Goal: Leave review/rating: Leave review/rating

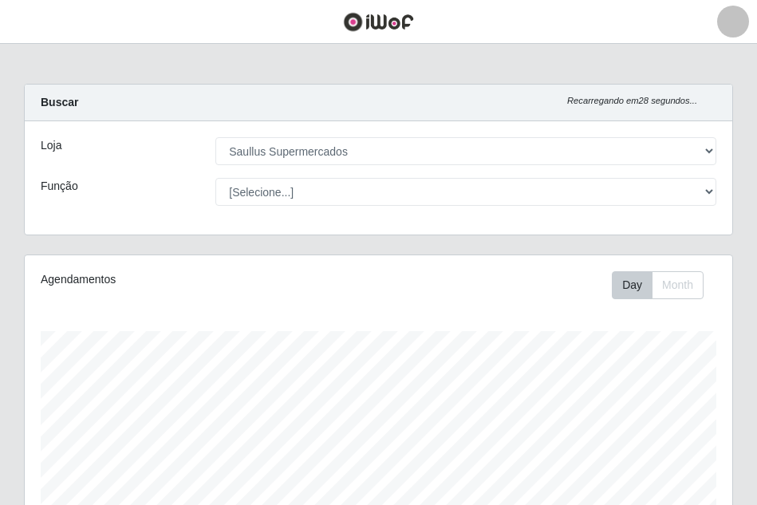
select select "423"
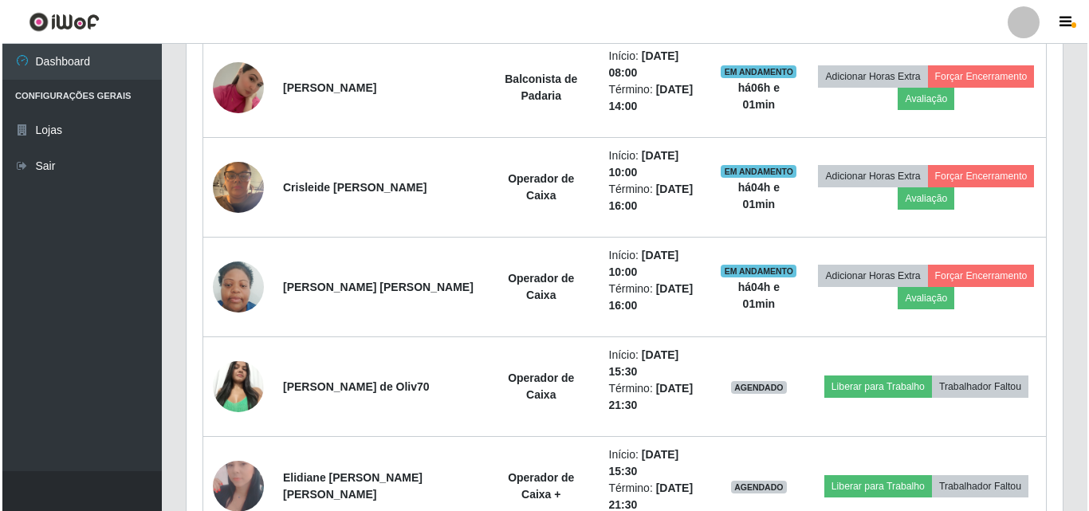
scroll to position [601, 0]
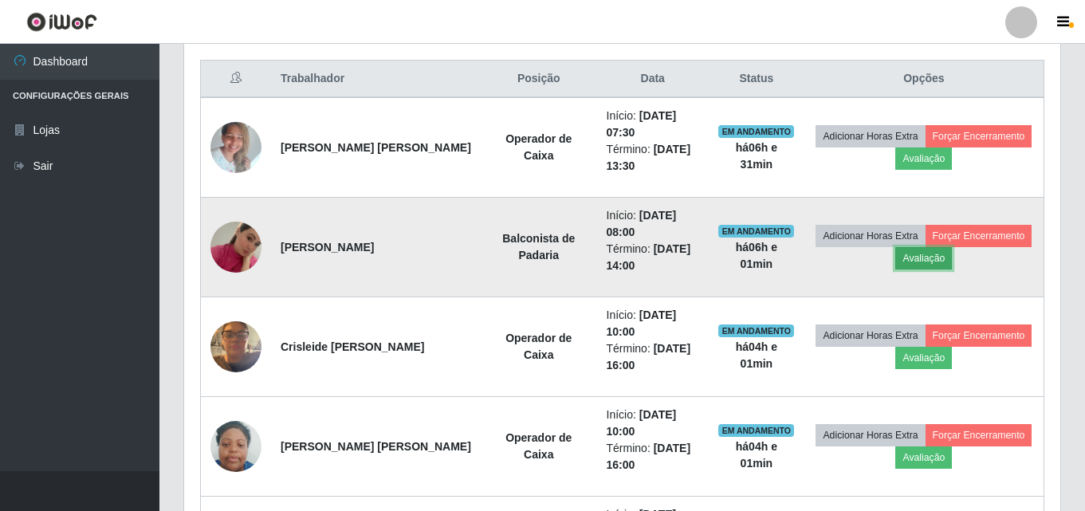
click at [756, 262] on button "Avaliação" at bounding box center [923, 258] width 57 height 22
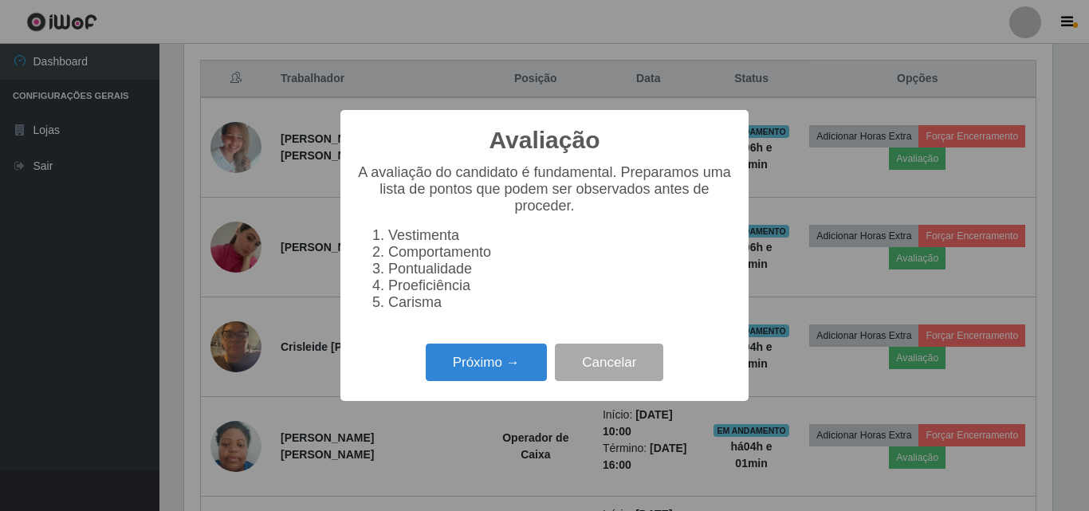
scroll to position [331, 868]
click at [461, 373] on button "Próximo →" at bounding box center [486, 362] width 121 height 37
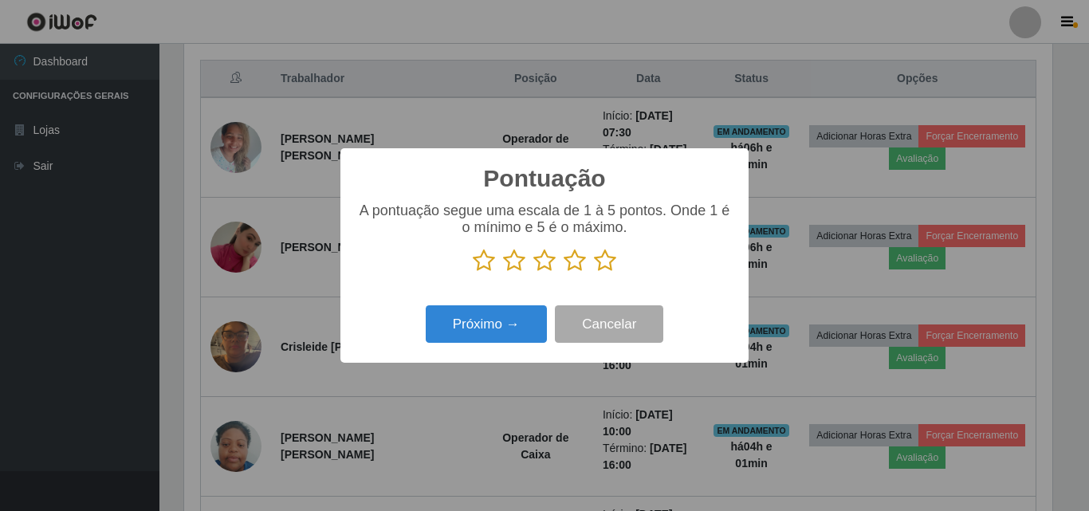
scroll to position [796957, 796419]
click at [603, 267] on icon at bounding box center [605, 261] width 22 height 24
click at [594, 273] on input "radio" at bounding box center [594, 273] width 0 height 0
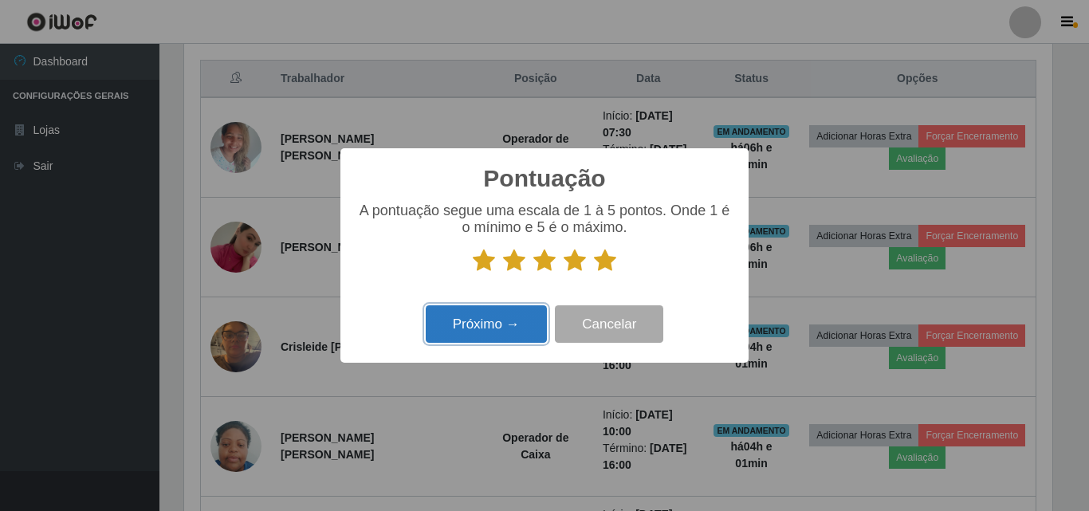
click at [486, 327] on button "Próximo →" at bounding box center [486, 323] width 121 height 37
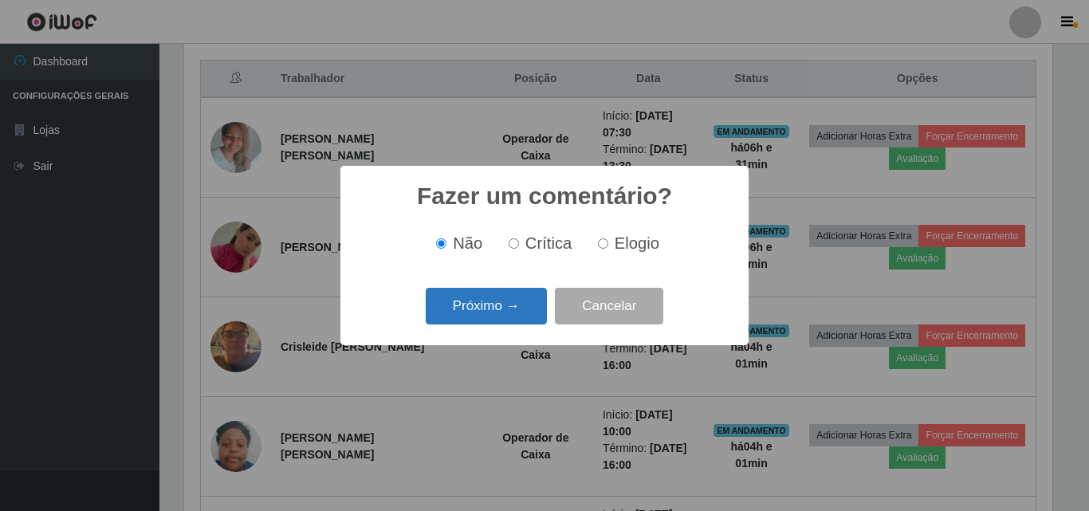
click at [482, 297] on button "Próximo →" at bounding box center [486, 306] width 121 height 37
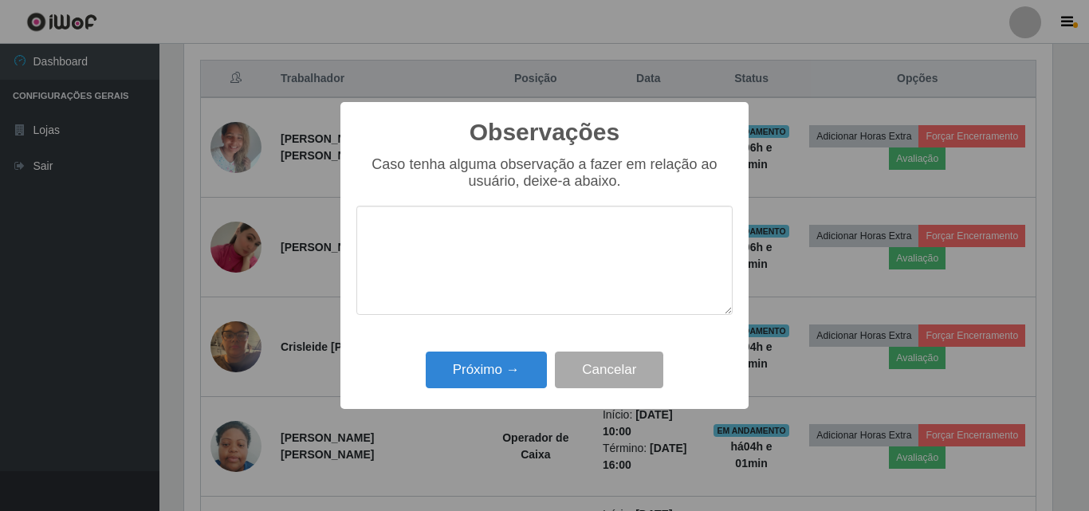
click at [488, 274] on textarea at bounding box center [544, 260] width 376 height 109
drag, startPoint x: 556, startPoint y: 228, endPoint x: 361, endPoint y: 217, distance: 194.9
click at [361, 217] on textarea "Otima profissional" at bounding box center [544, 260] width 376 height 109
type textarea "Otima profissional"
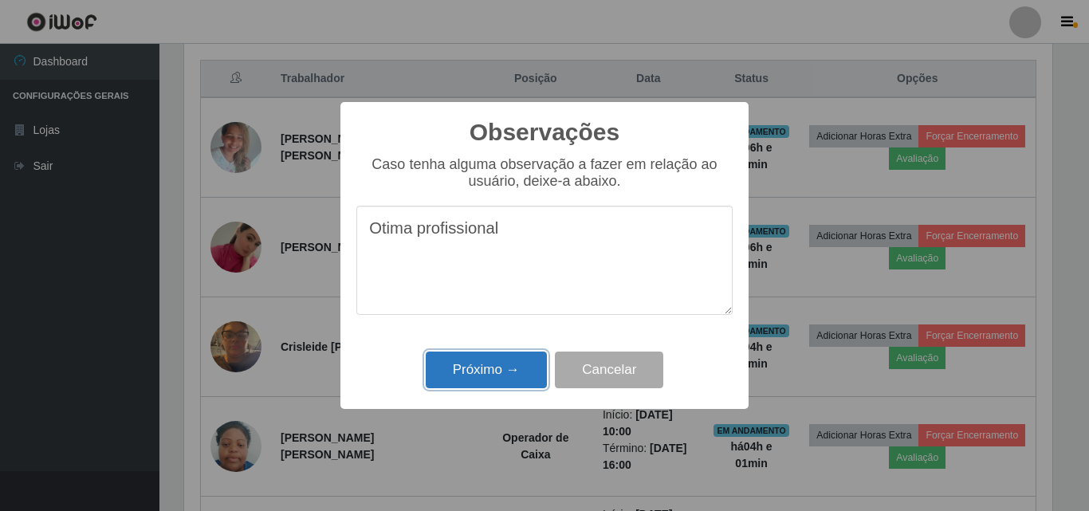
click at [488, 356] on button "Próximo →" at bounding box center [486, 370] width 121 height 37
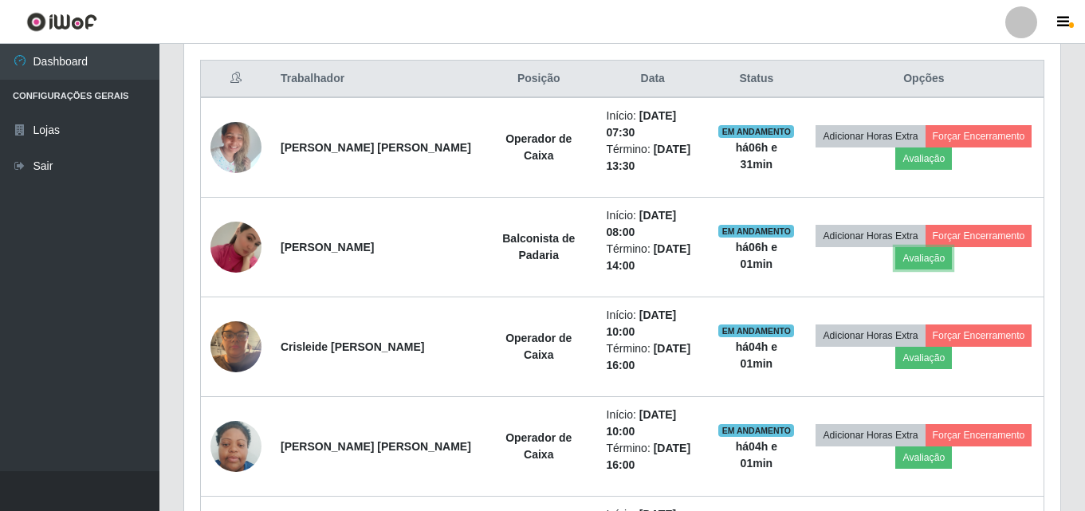
scroll to position [331, 876]
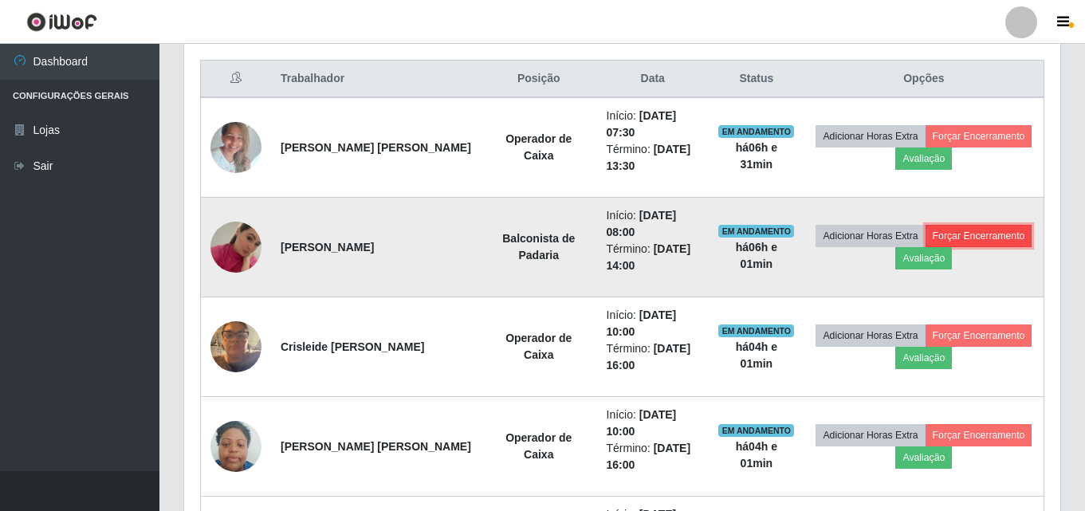
click at [756, 235] on button "Forçar Encerramento" at bounding box center [979, 236] width 107 height 22
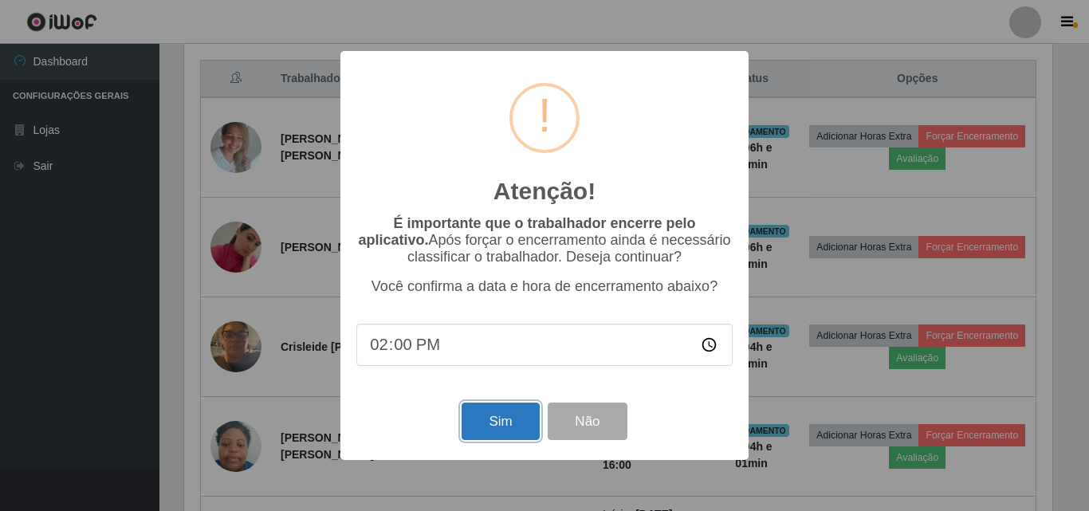
click at [509, 433] on button "Sim" at bounding box center [500, 421] width 77 height 37
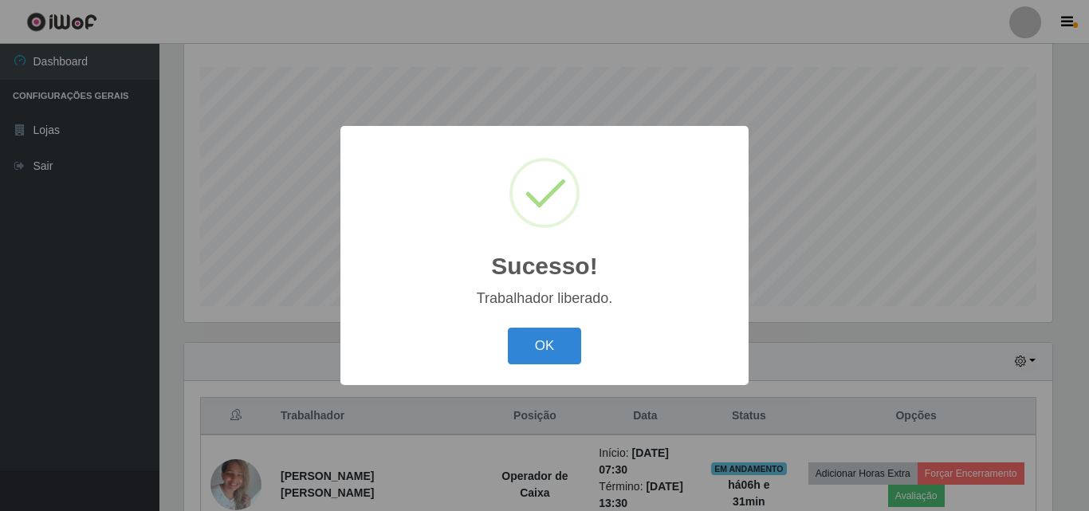
click at [526, 326] on div "OK Cancel" at bounding box center [544, 345] width 376 height 45
click at [542, 338] on button "OK" at bounding box center [545, 346] width 74 height 37
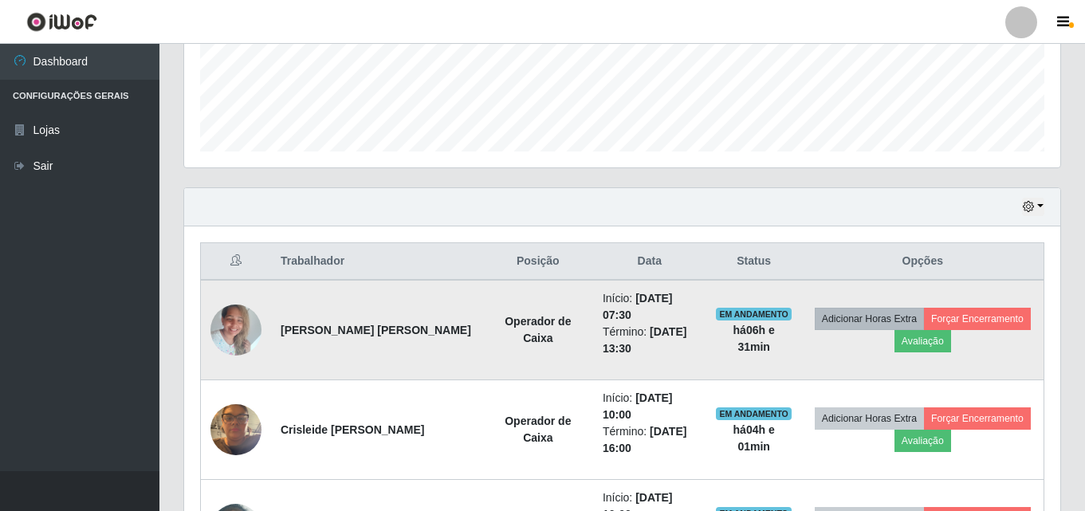
scroll to position [423, 0]
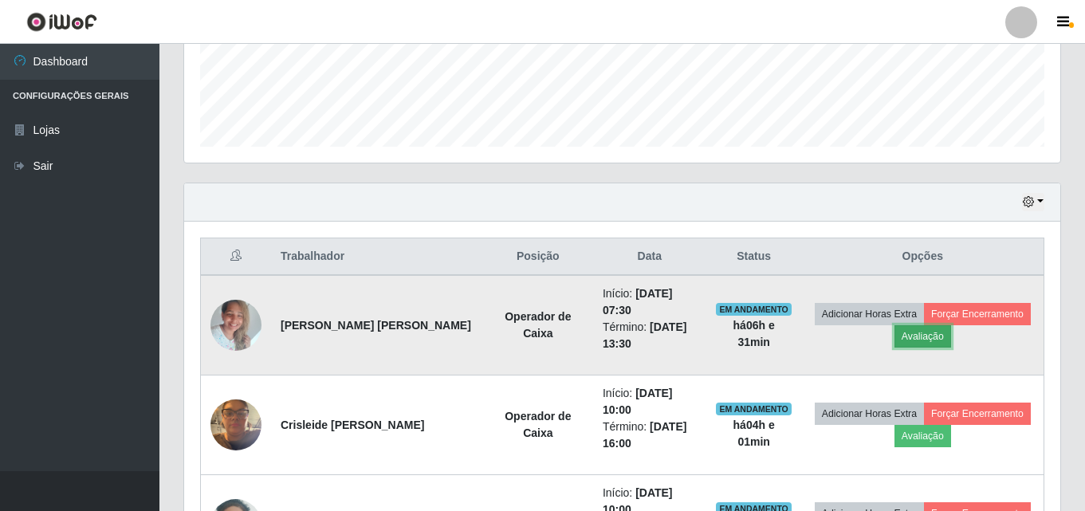
click at [756, 337] on button "Avaliação" at bounding box center [923, 336] width 57 height 22
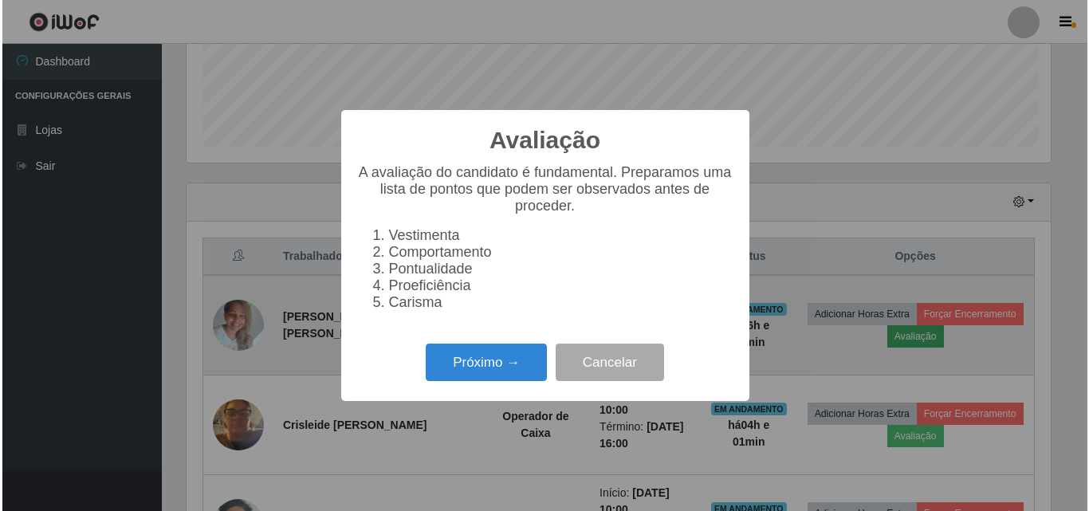
scroll to position [331, 868]
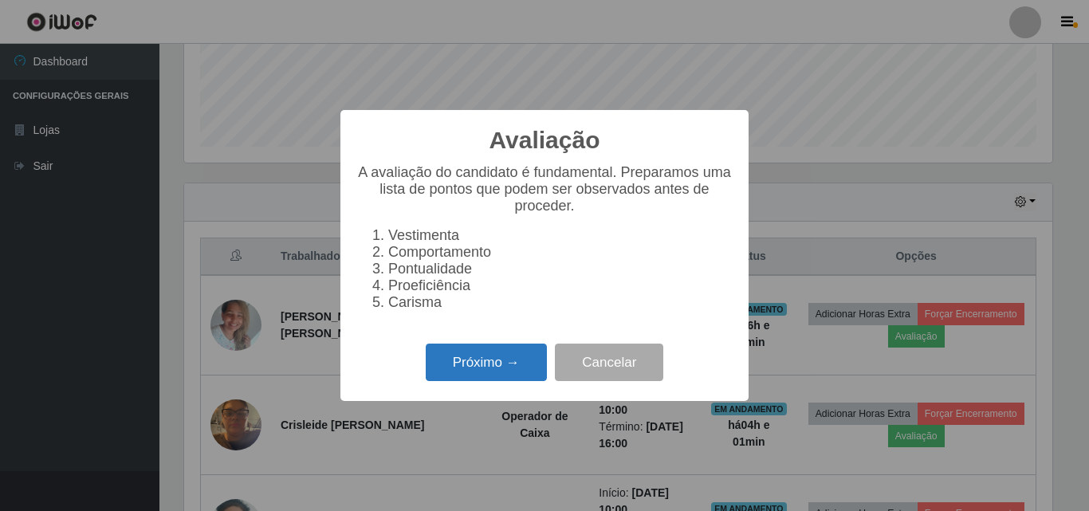
click at [498, 374] on button "Próximo →" at bounding box center [486, 362] width 121 height 37
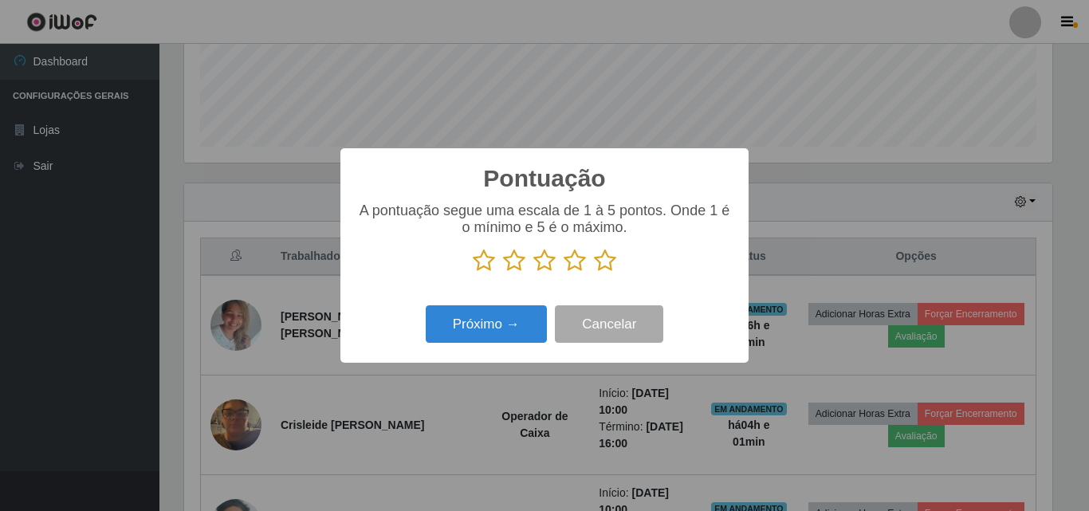
click at [607, 268] on icon at bounding box center [605, 261] width 22 height 24
click at [594, 273] on input "radio" at bounding box center [594, 273] width 0 height 0
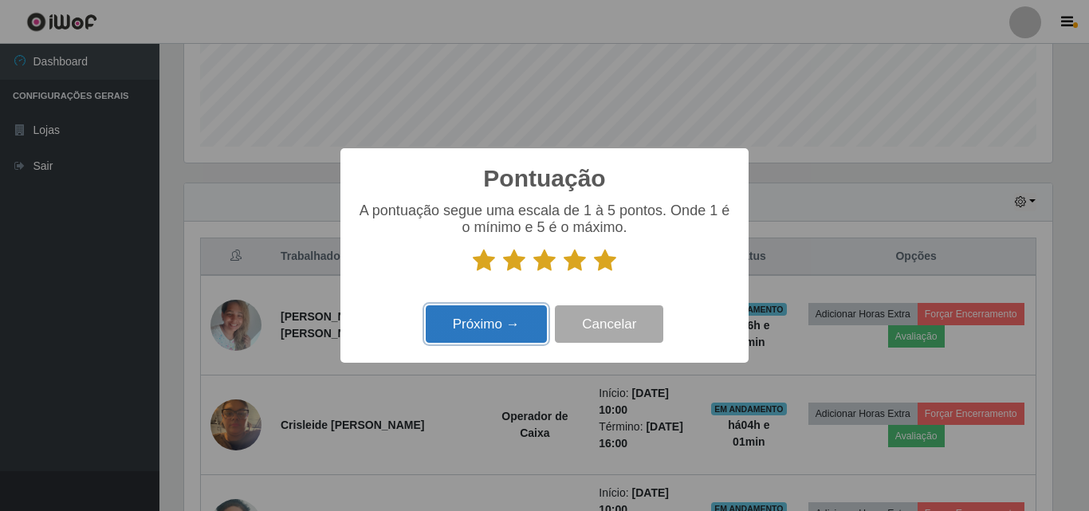
click at [510, 325] on button "Próximo →" at bounding box center [486, 323] width 121 height 37
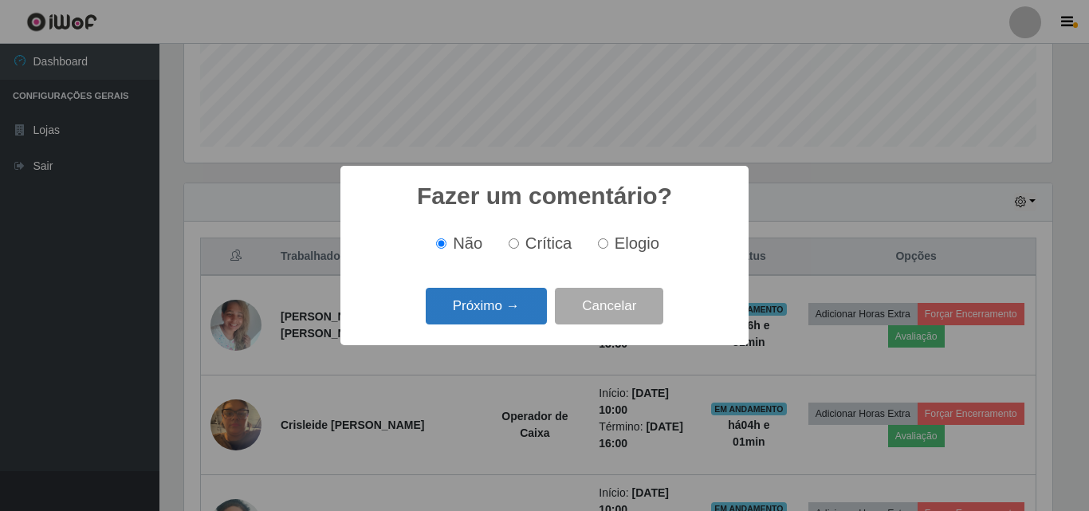
click at [505, 309] on button "Próximo →" at bounding box center [486, 306] width 121 height 37
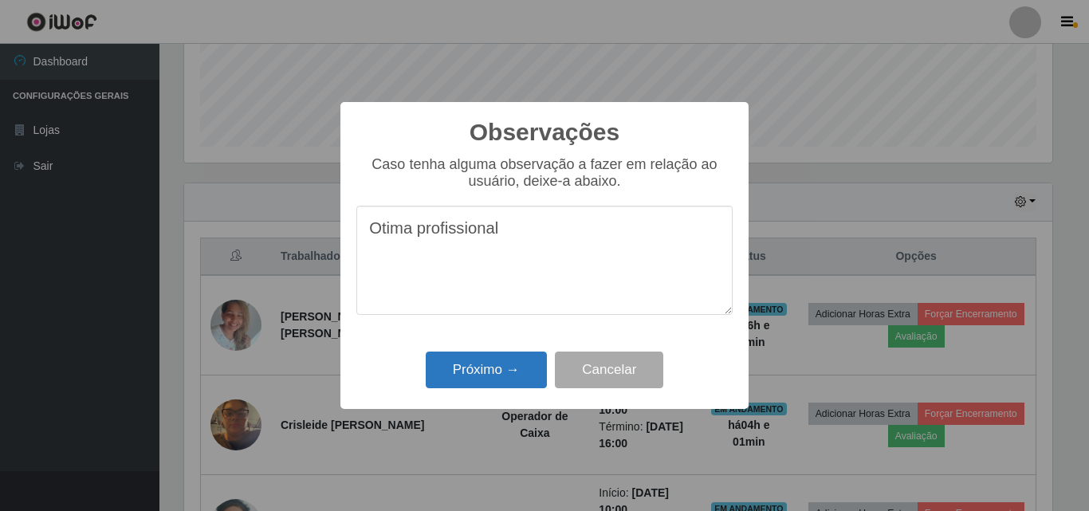
type textarea "Otima profissional"
click at [509, 374] on button "Próximo →" at bounding box center [486, 370] width 121 height 37
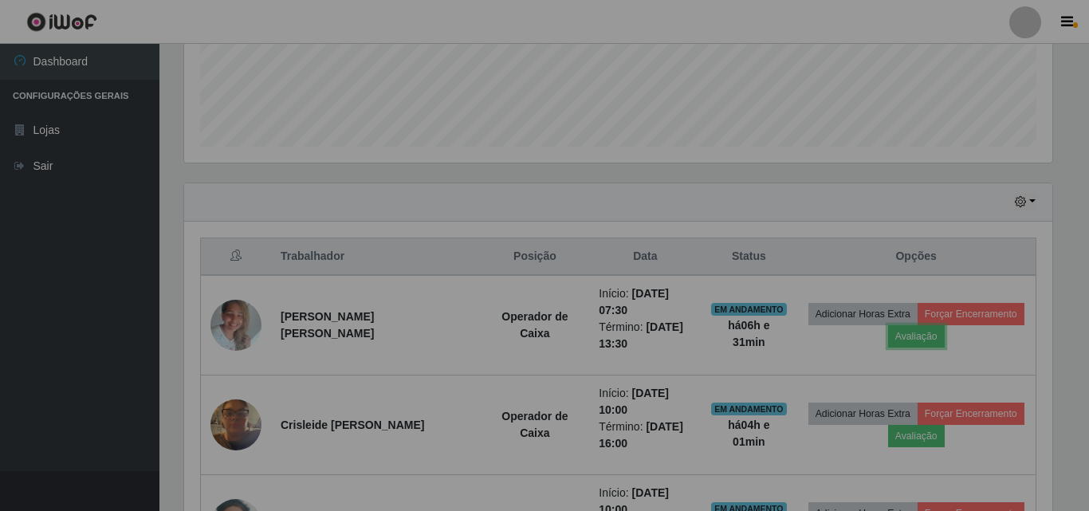
scroll to position [331, 876]
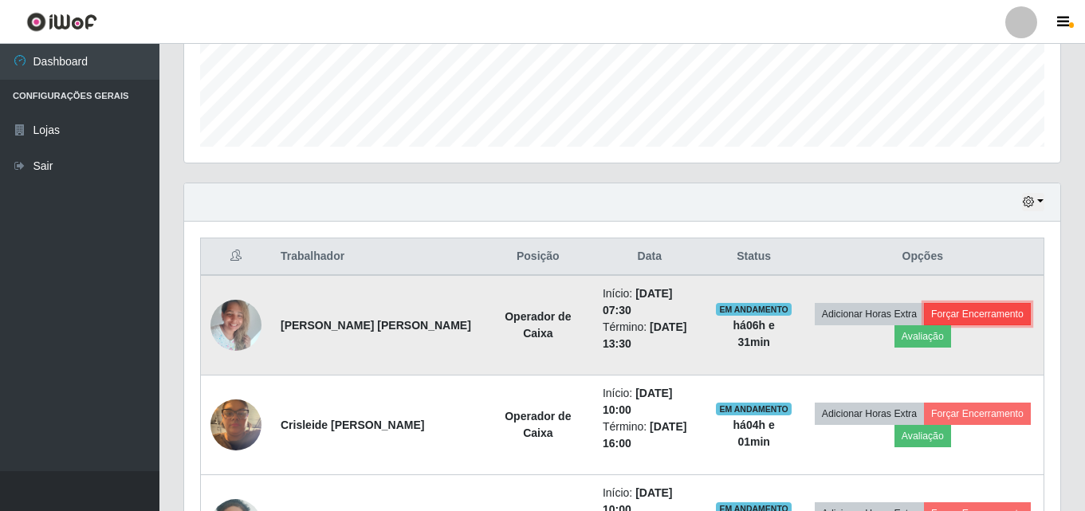
click at [756, 308] on button "Forçar Encerramento" at bounding box center [977, 314] width 107 height 22
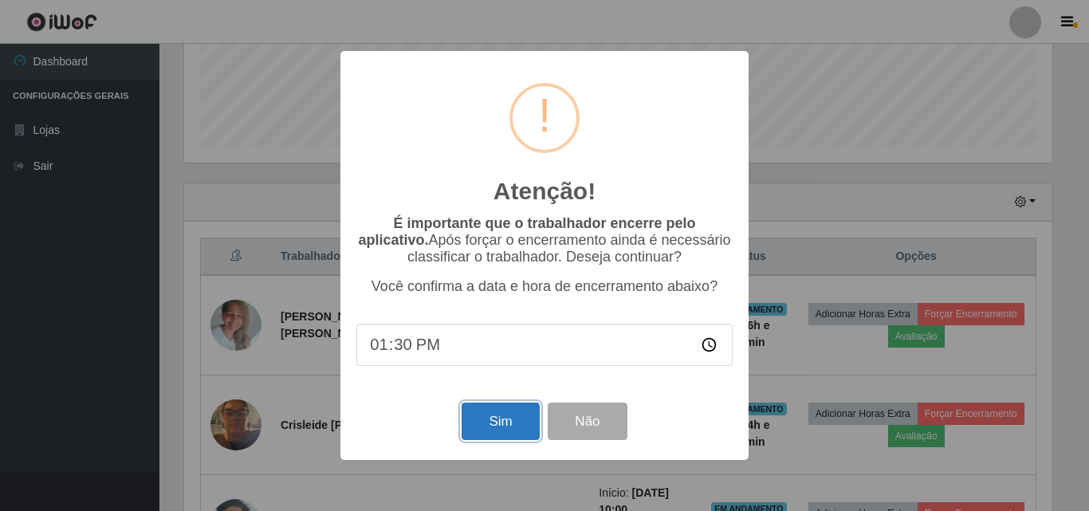
click at [511, 429] on button "Sim" at bounding box center [500, 421] width 77 height 37
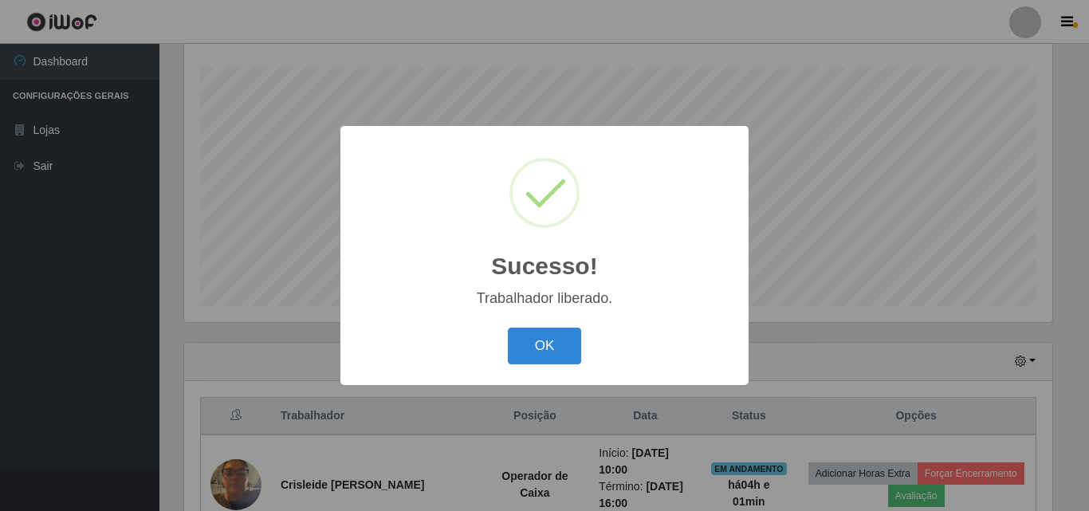
drag, startPoint x: 549, startPoint y: 352, endPoint x: 572, endPoint y: 352, distance: 23.1
click at [549, 351] on button "OK" at bounding box center [545, 346] width 74 height 37
